Goal: Find specific page/section

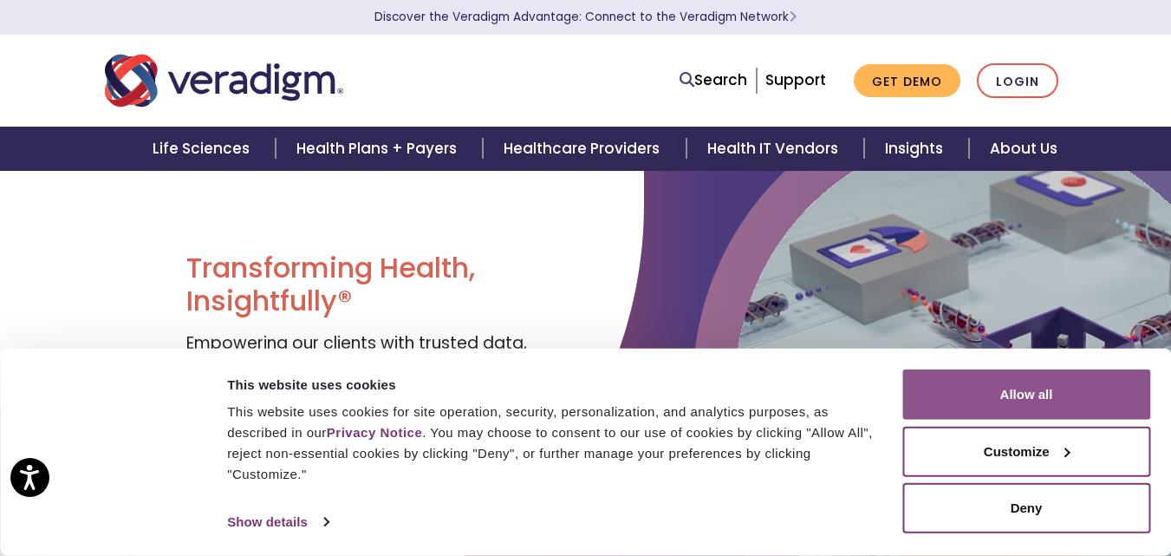
click at [1054, 380] on button "Allow all" at bounding box center [1026, 394] width 248 height 50
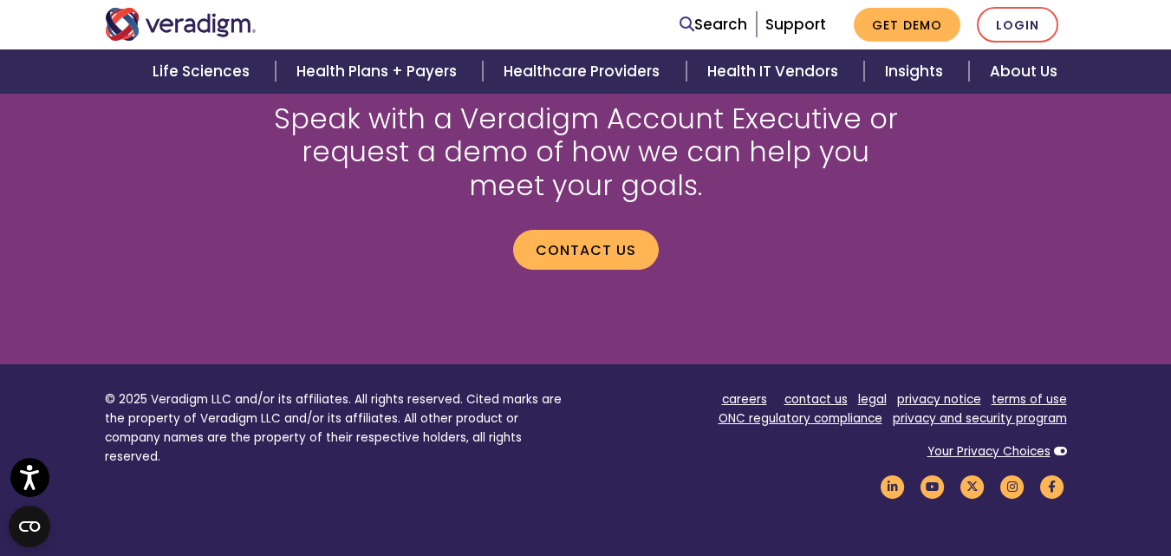
scroll to position [2479, 0]
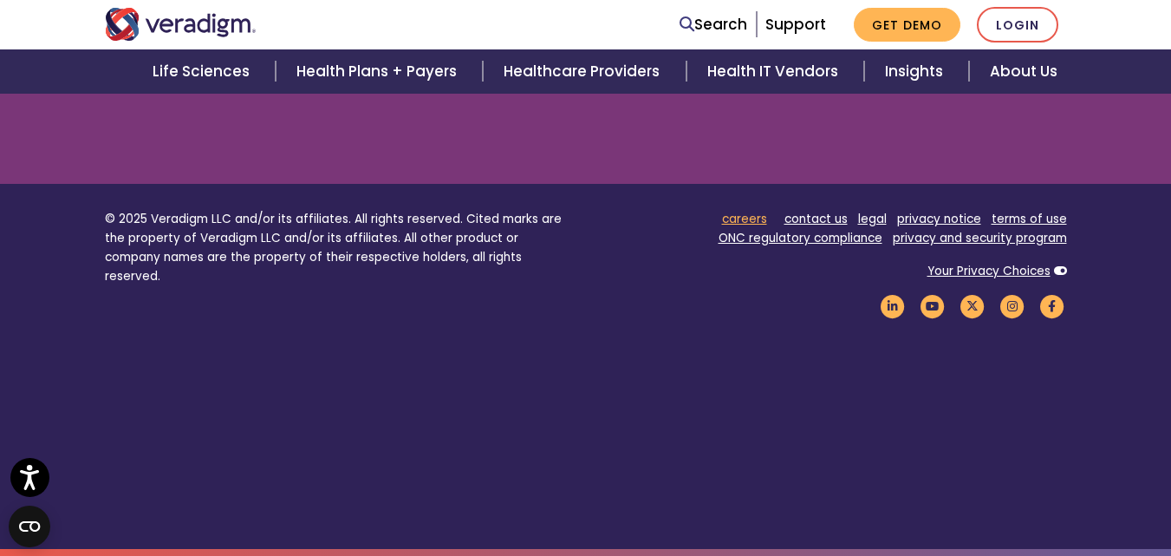
click at [748, 212] on link "careers" at bounding box center [744, 219] width 45 height 16
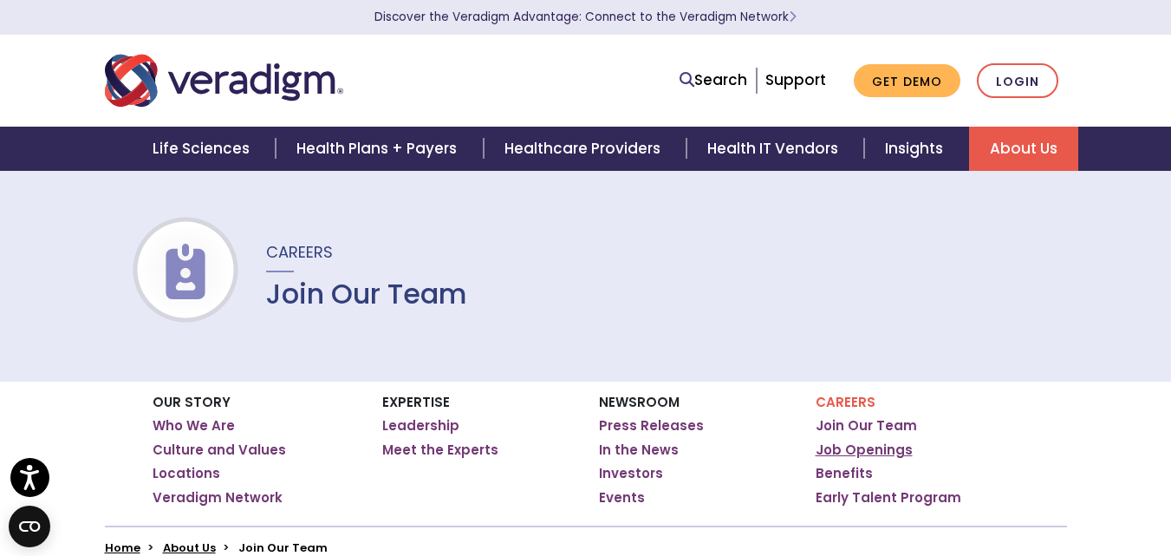
click at [831, 444] on link "Job Openings" at bounding box center [864, 449] width 97 height 17
